Goal: Check status

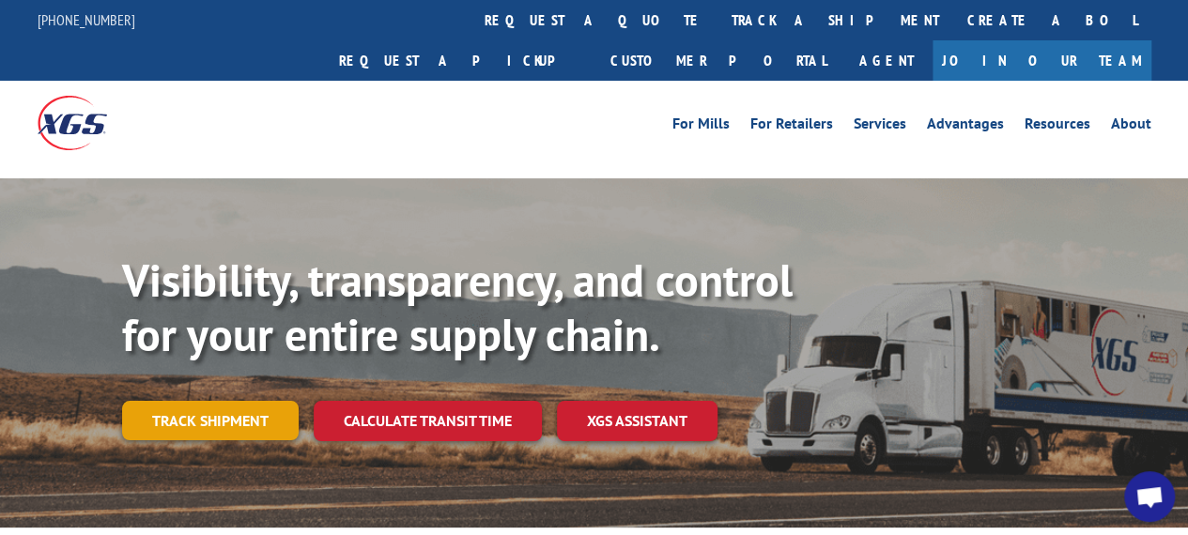
click at [261, 401] on link "Track shipment" at bounding box center [210, 420] width 176 height 39
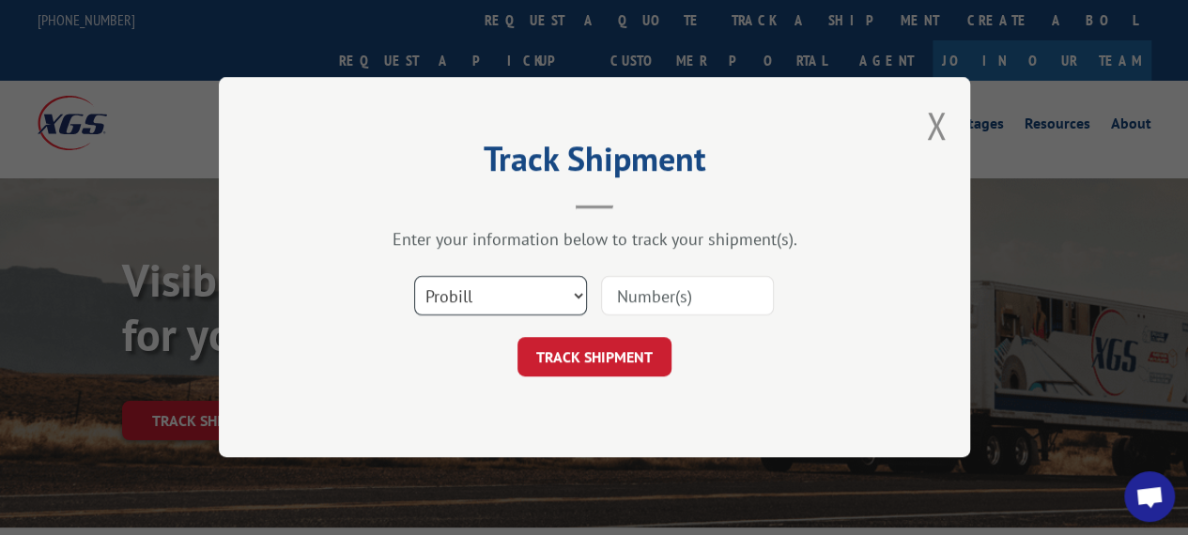
click at [528, 296] on select "Select category... Probill BOL PO" at bounding box center [500, 296] width 173 height 39
select select "bol"
click at [414, 277] on select "Select category... Probill BOL PO" at bounding box center [500, 296] width 173 height 39
click at [633, 293] on input at bounding box center [687, 296] width 173 height 39
paste input "6043013"
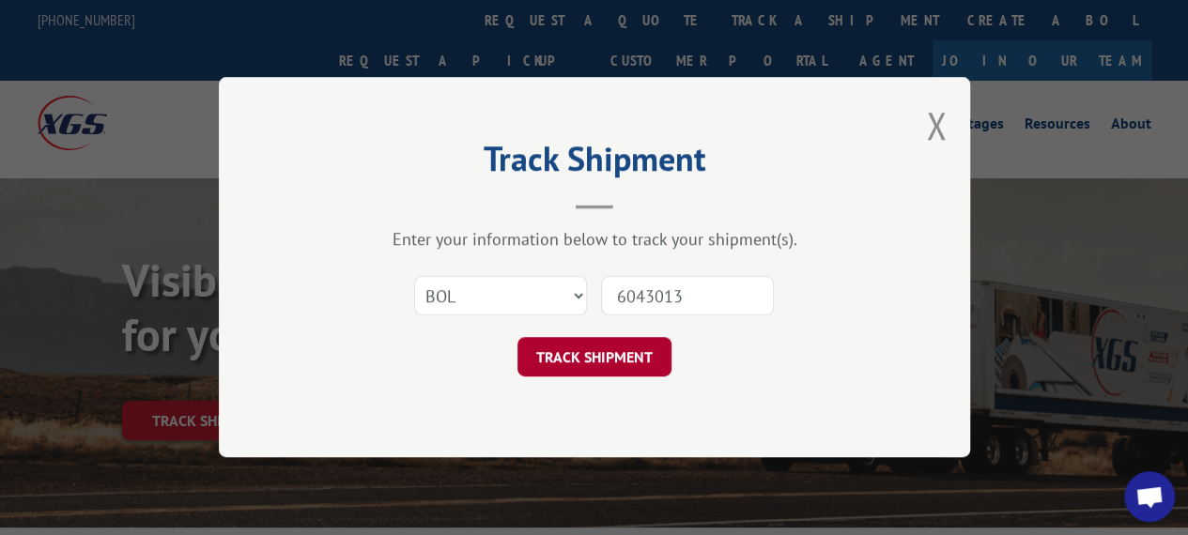
type input "6043013"
click at [630, 360] on button "TRACK SHIPMENT" at bounding box center [594, 357] width 154 height 39
